Goal: Task Accomplishment & Management: Manage account settings

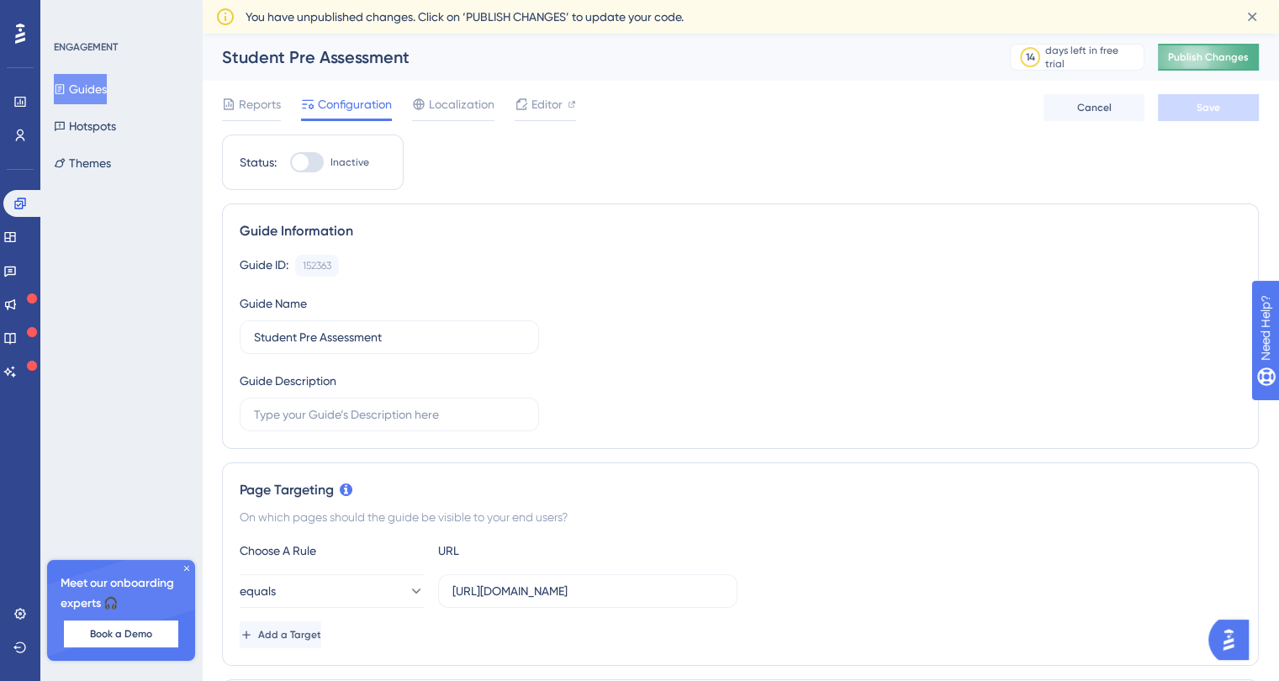
click at [1206, 61] on span "Publish Changes" at bounding box center [1208, 56] width 81 height 13
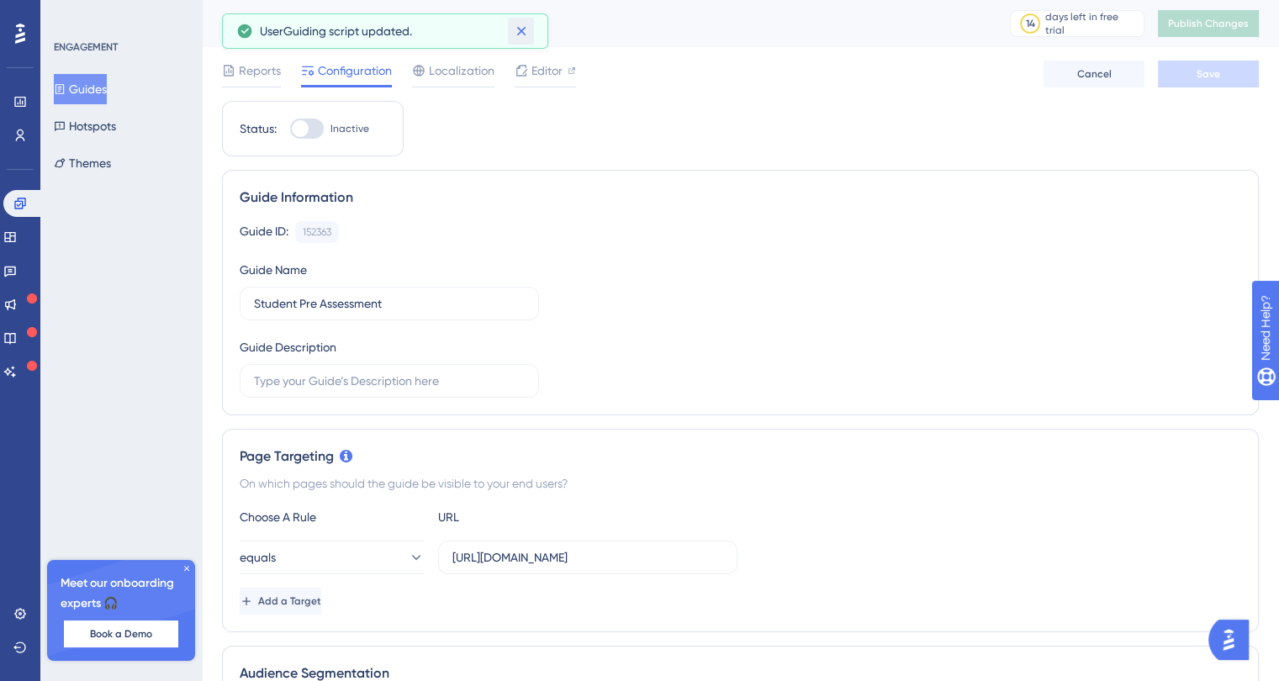
click at [521, 29] on icon at bounding box center [520, 31] width 9 height 9
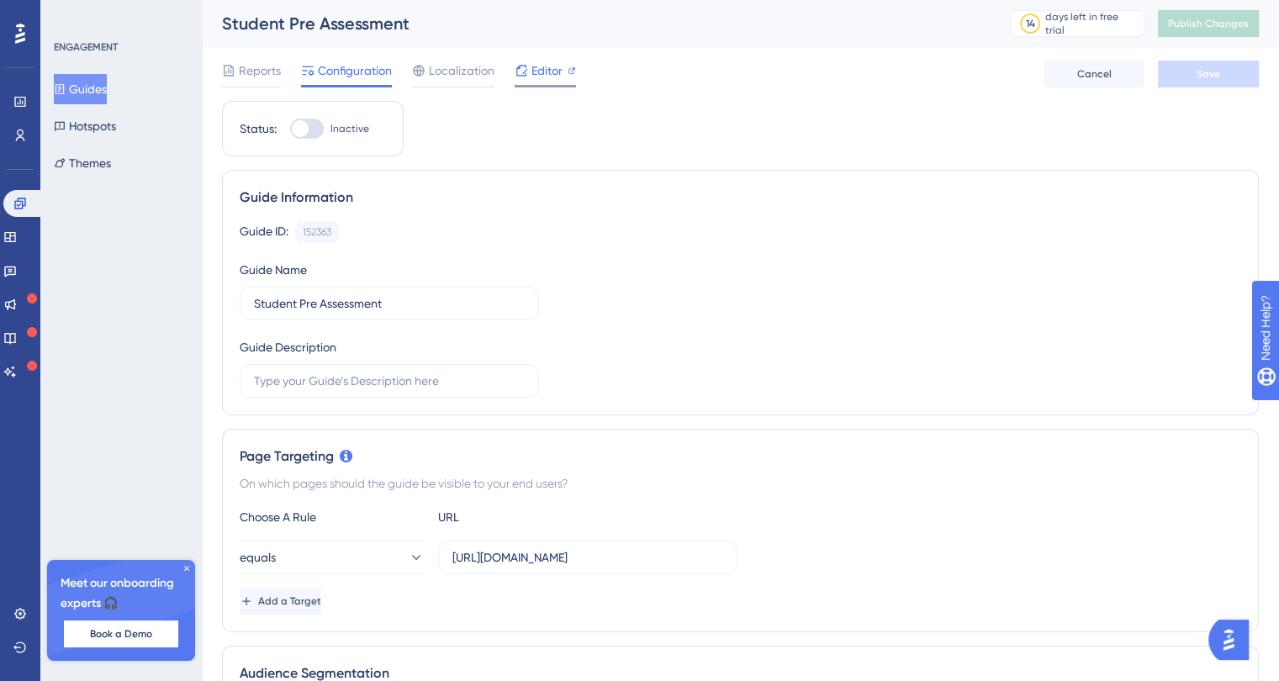
click at [533, 65] on span "Editor" at bounding box center [546, 71] width 31 height 20
click at [302, 125] on div at bounding box center [300, 128] width 17 height 17
click at [290, 129] on input "Inactive" at bounding box center [289, 129] width 1 height 1
checkbox input "true"
click at [1214, 67] on span "Save" at bounding box center [1208, 73] width 24 height 13
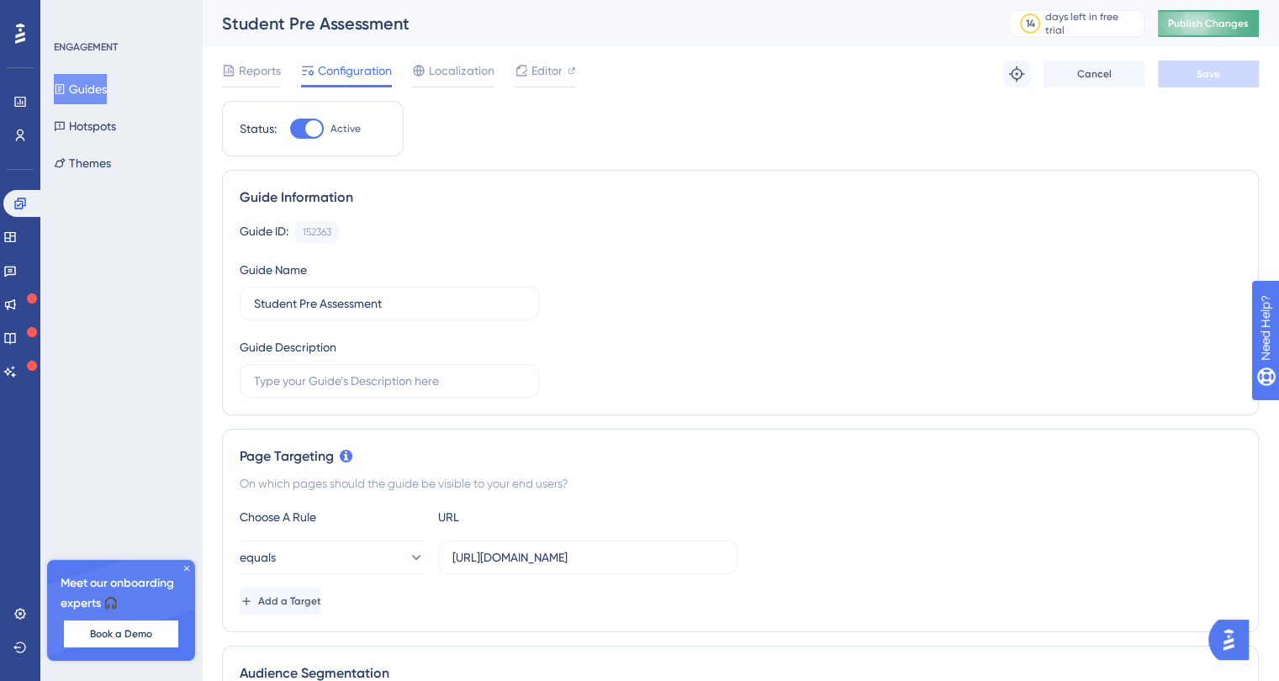
click at [1214, 19] on span "Publish Changes" at bounding box center [1208, 23] width 81 height 13
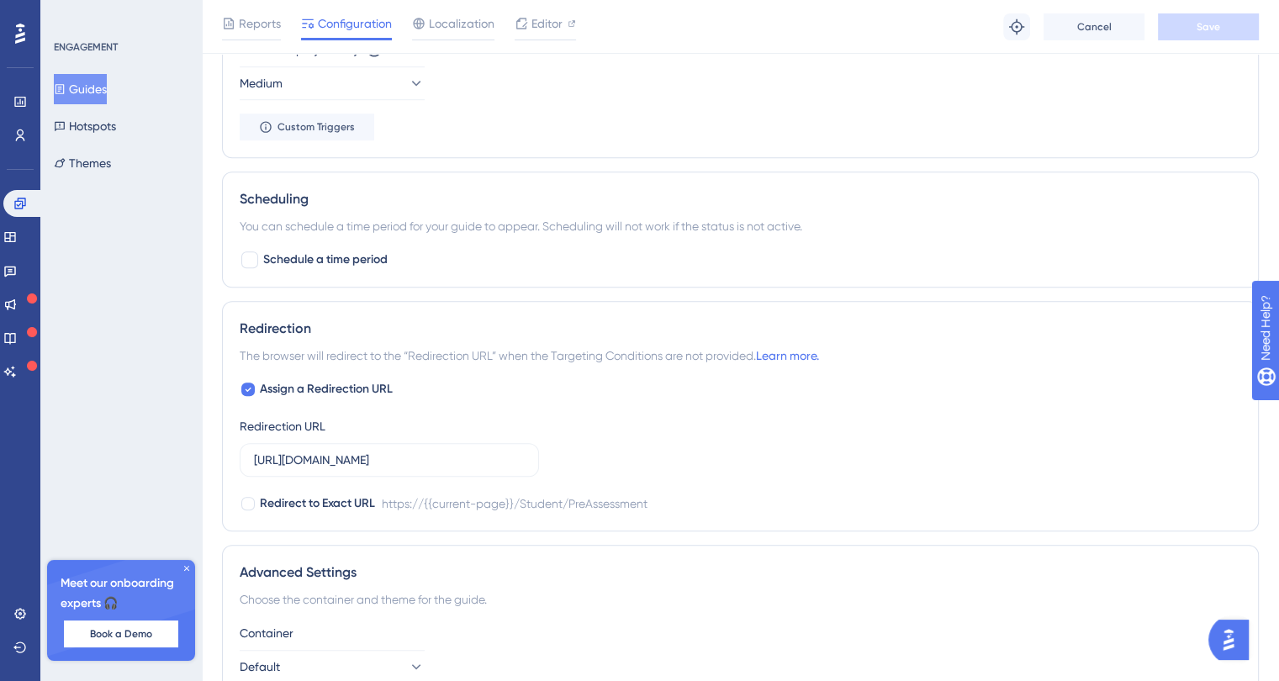
scroll to position [1121, 0]
click at [187, 567] on icon at bounding box center [186, 568] width 5 height 5
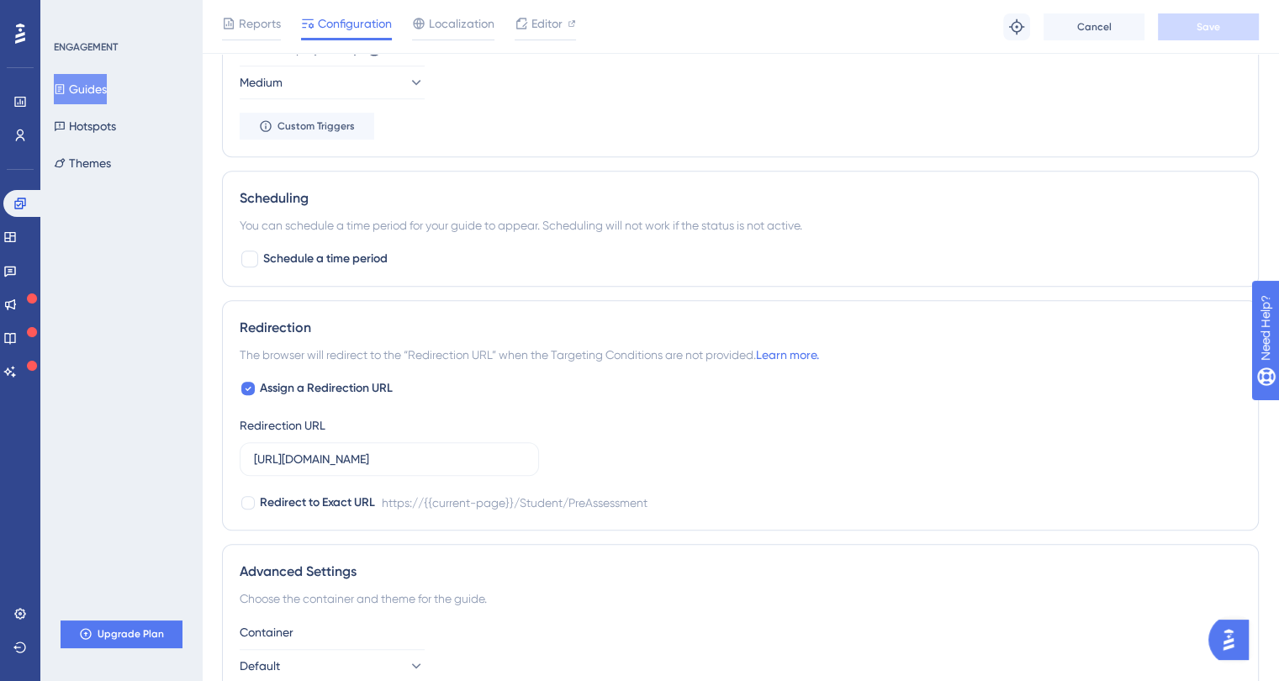
scroll to position [0, 0]
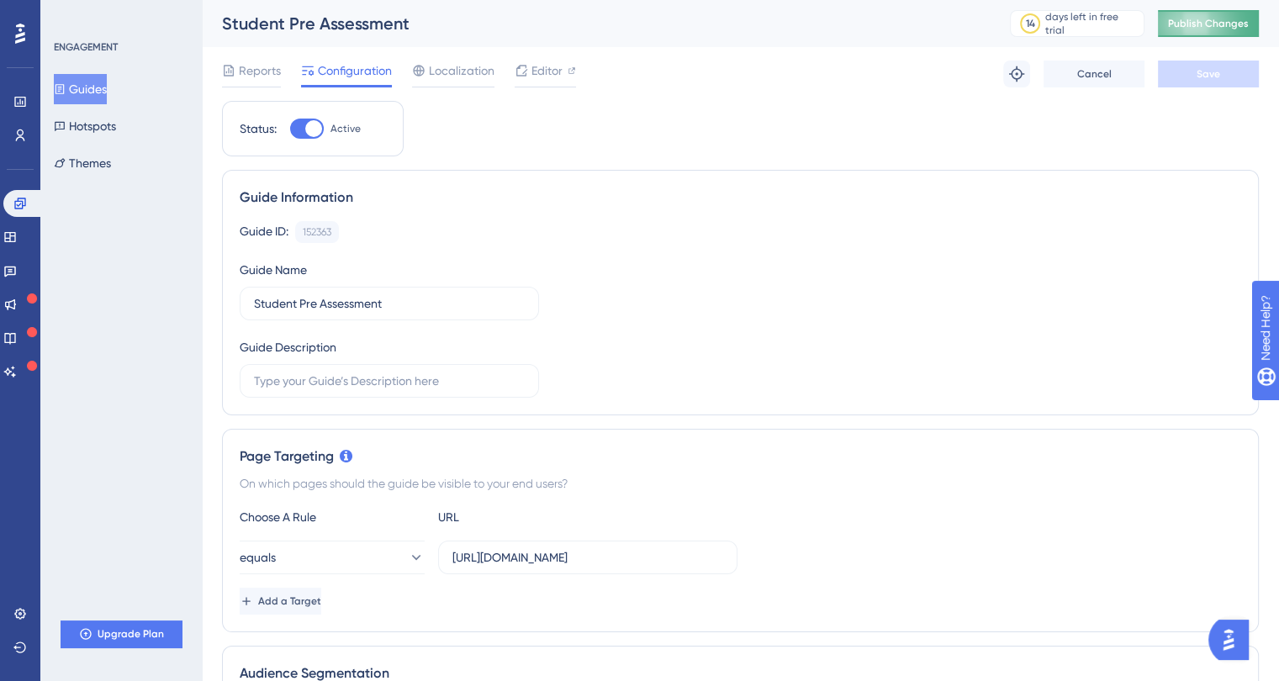
click at [1218, 25] on span "Publish Changes" at bounding box center [1208, 23] width 81 height 13
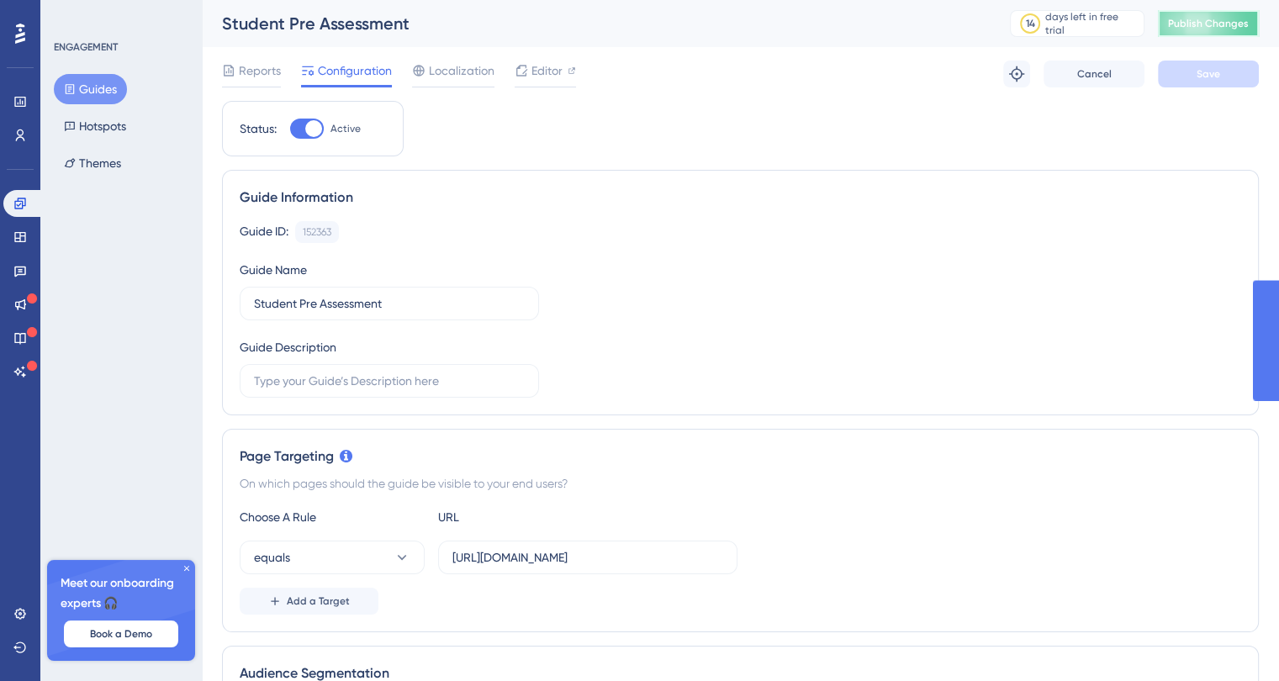
click at [1206, 28] on span "Publish Changes" at bounding box center [1208, 23] width 81 height 13
click at [1217, 17] on span "Publish Changes" at bounding box center [1208, 23] width 81 height 13
click at [1206, 19] on span "Publish Changes" at bounding box center [1208, 23] width 81 height 13
click at [185, 569] on icon at bounding box center [187, 568] width 10 height 10
